Goal: Transaction & Acquisition: Purchase product/service

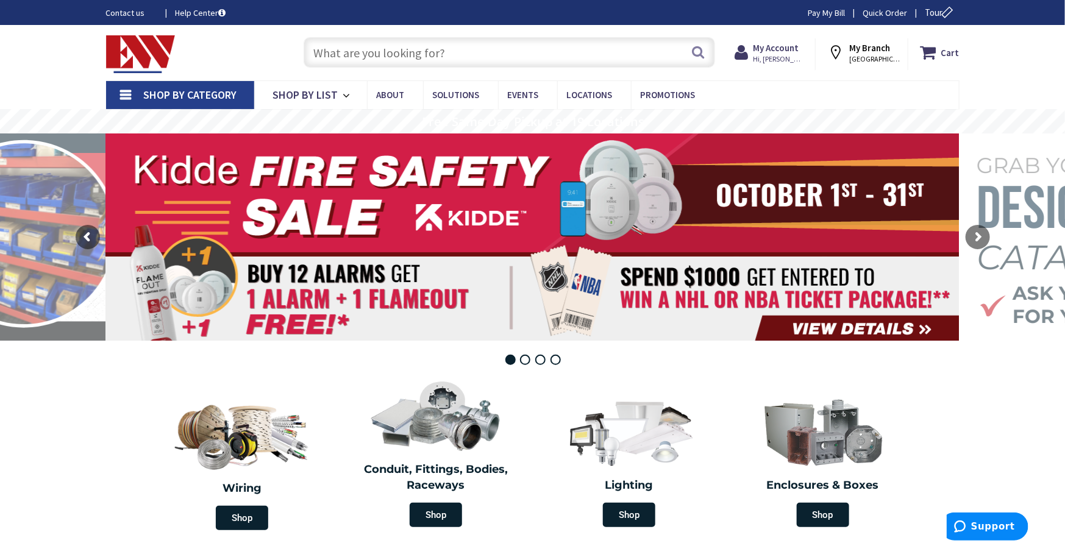
click at [511, 51] on input "text" at bounding box center [509, 52] width 411 height 30
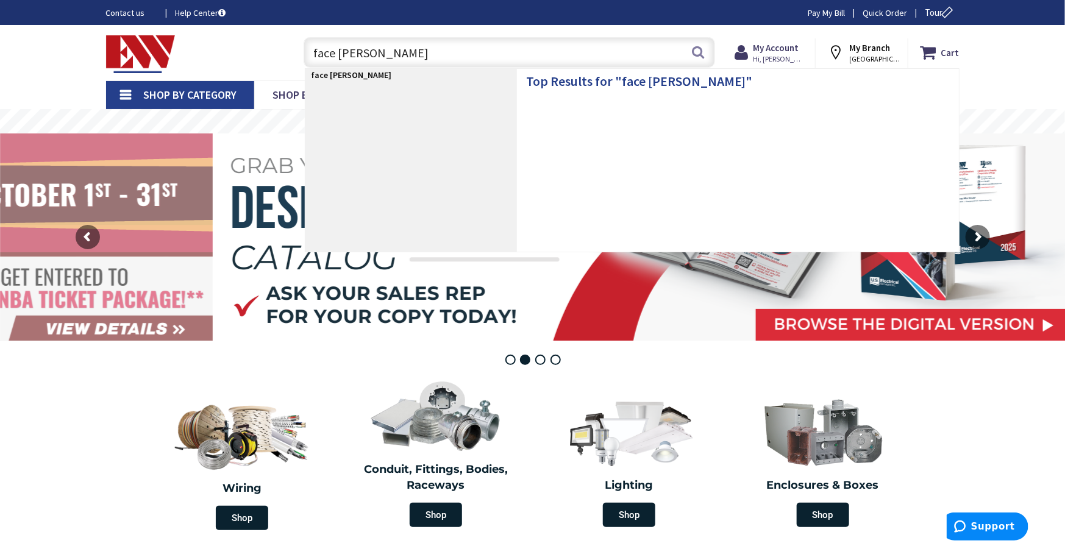
type input "face shield"
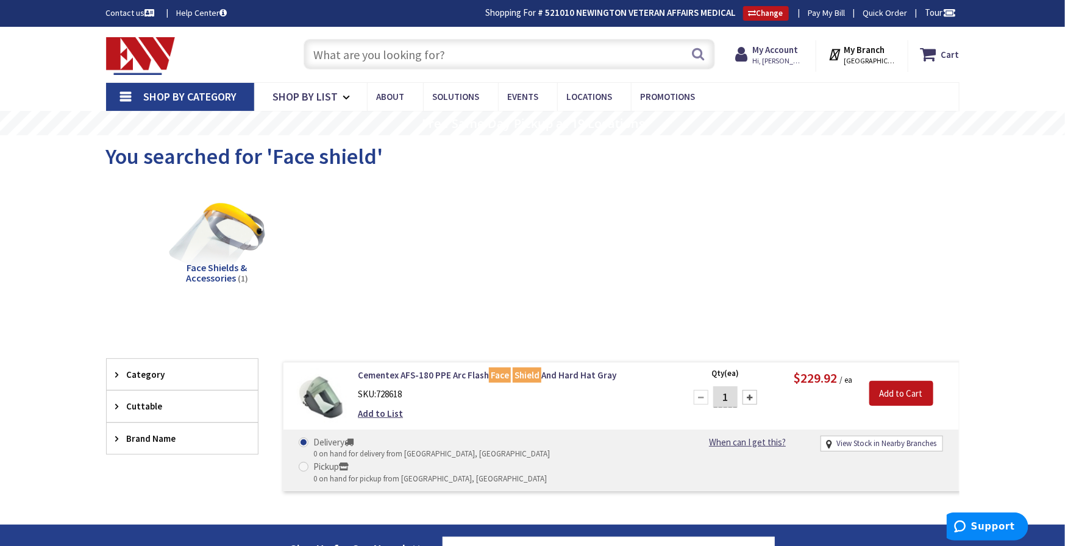
click at [442, 52] on input "text" at bounding box center [509, 54] width 411 height 30
